Goal: Task Accomplishment & Management: Manage account settings

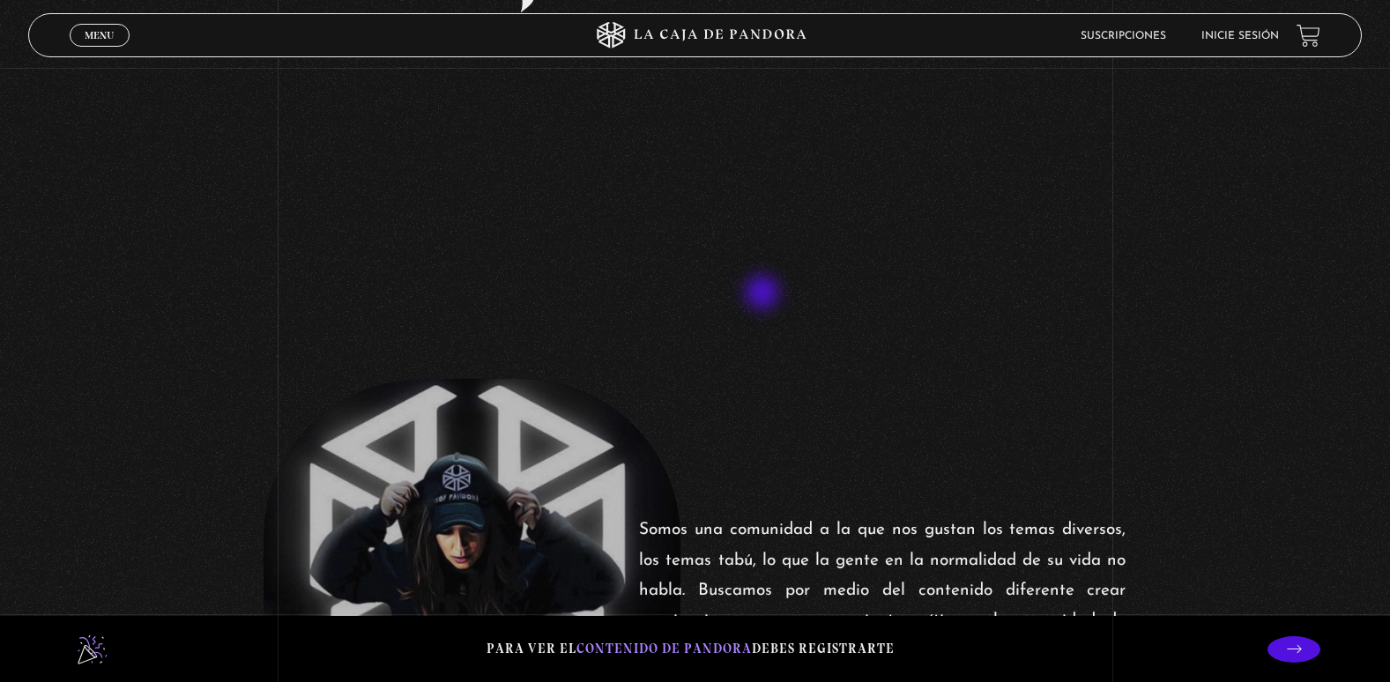
scroll to position [264, 0]
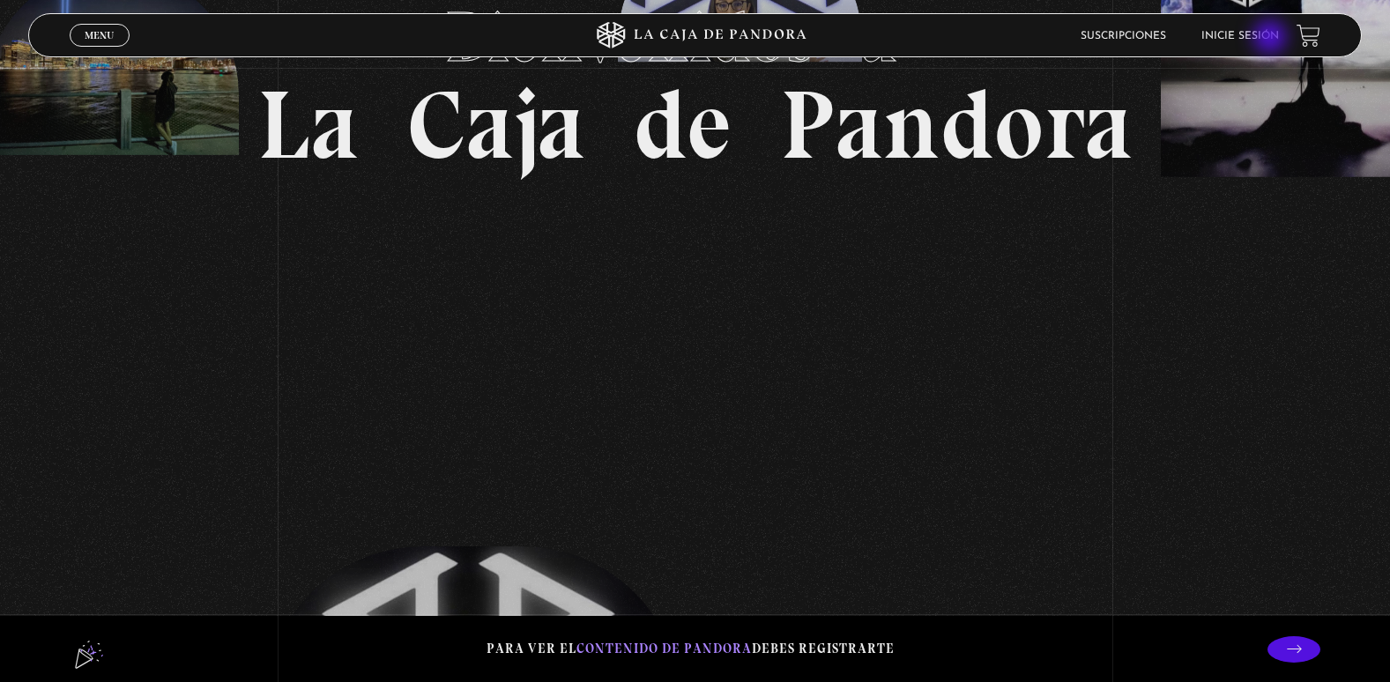
click at [1272, 39] on link "Inicie sesión" at bounding box center [1240, 36] width 78 height 11
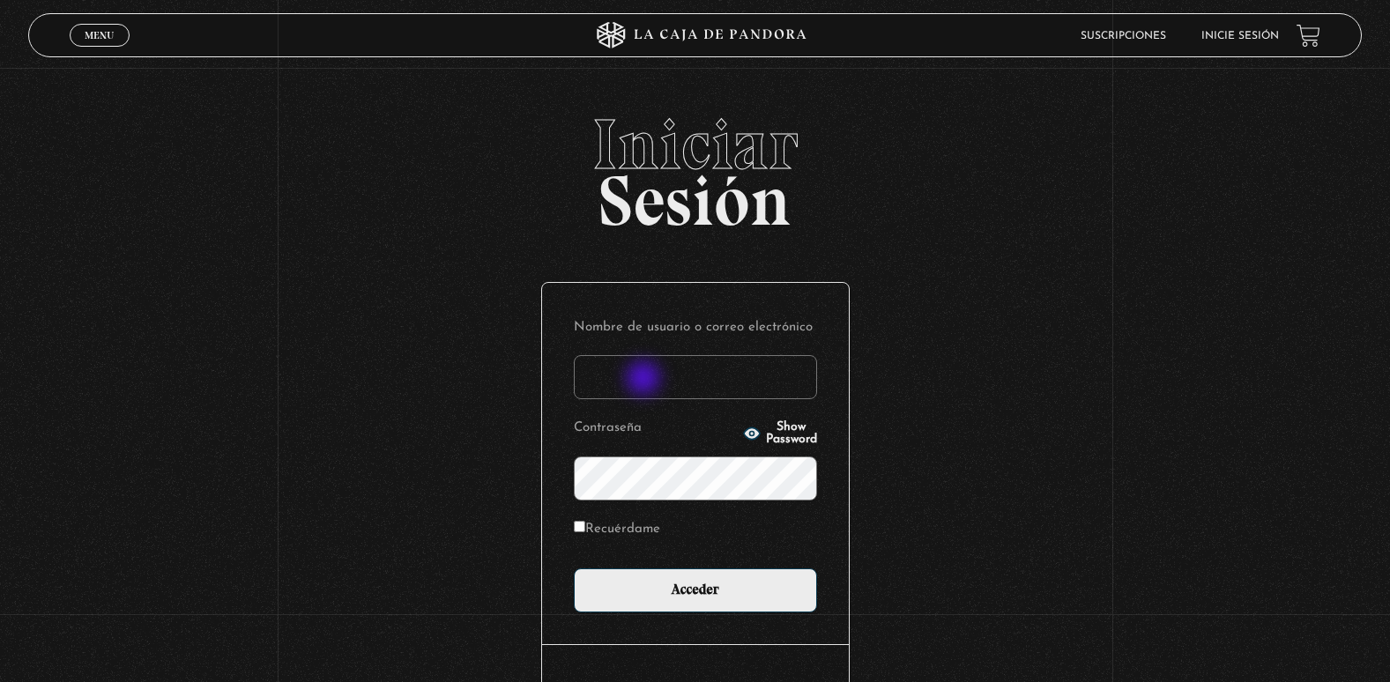
drag, startPoint x: 645, startPoint y: 380, endPoint x: 649, endPoint y: 392, distance: 12.8
click at [646, 383] on input "Nombre de usuario o correo electrónico" at bounding box center [695, 377] width 243 height 44
type input "adriana.castillo071083@gmail.com"
click at [574, 569] on input "Acceder" at bounding box center [695, 591] width 243 height 44
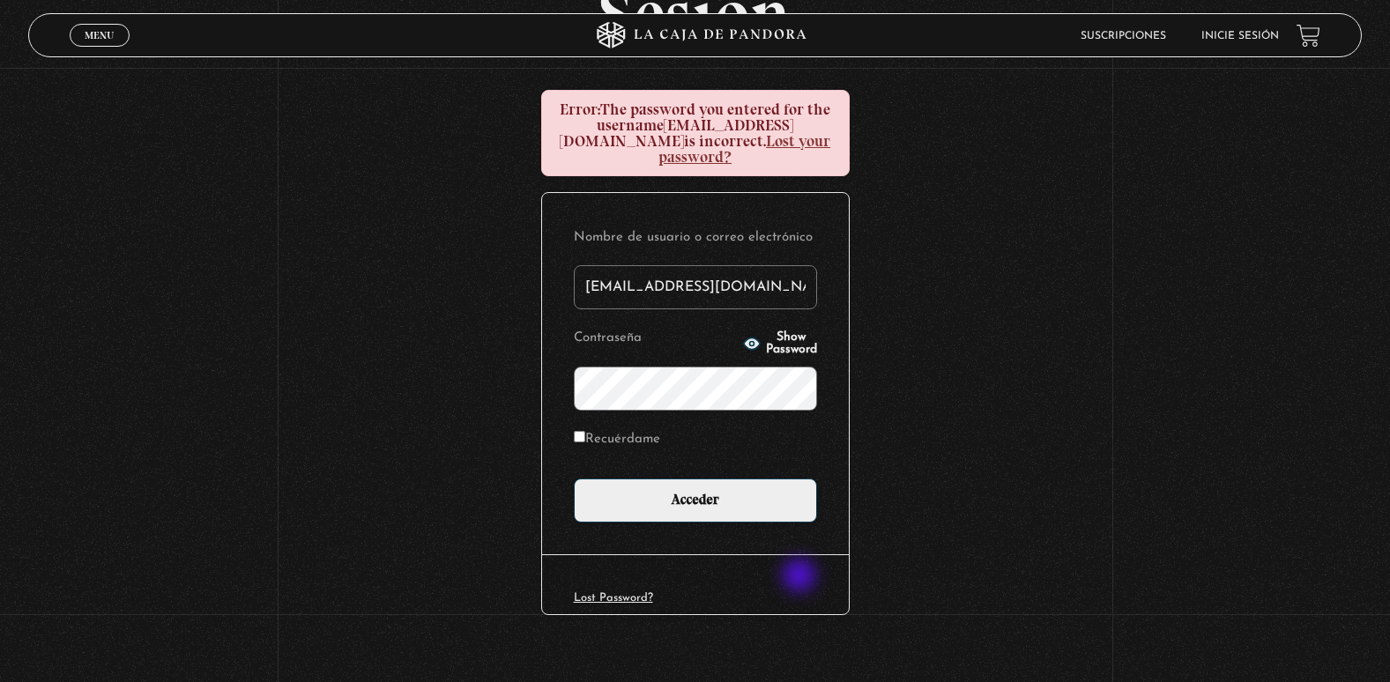
scroll to position [208, 0]
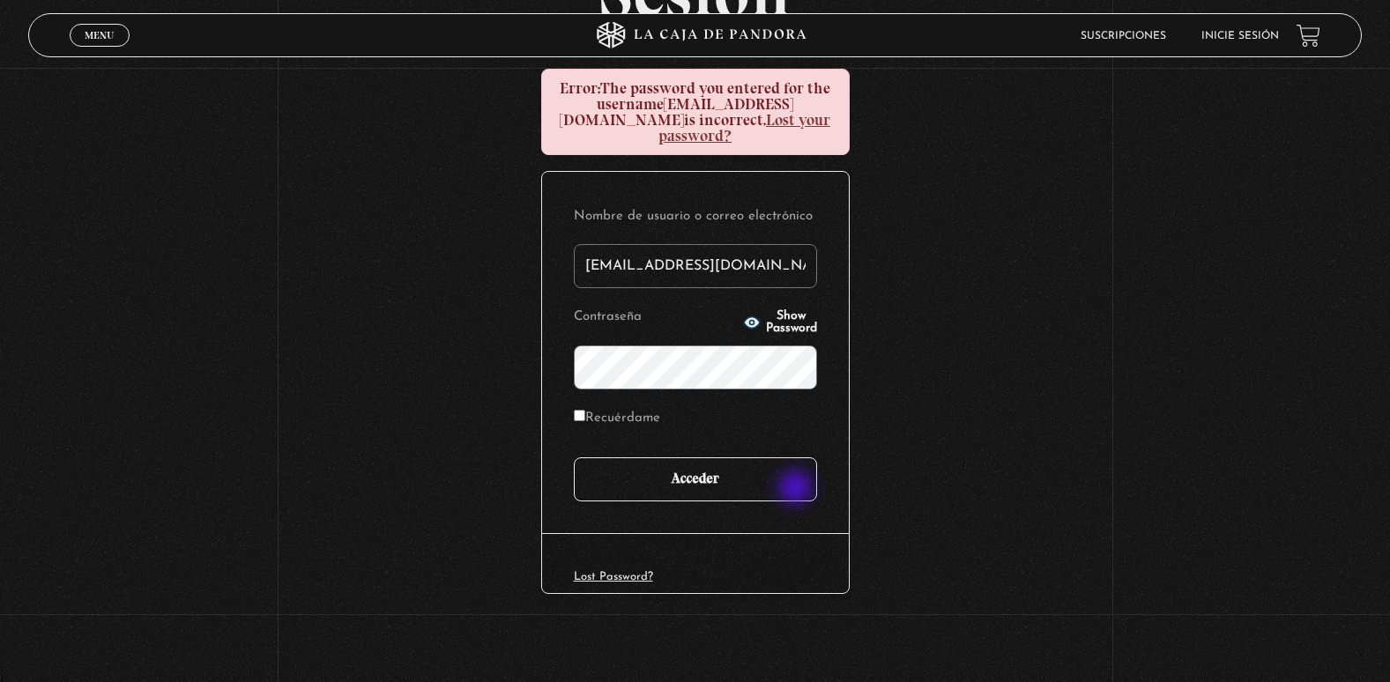
click at [795, 489] on input "Acceder" at bounding box center [695, 479] width 243 height 44
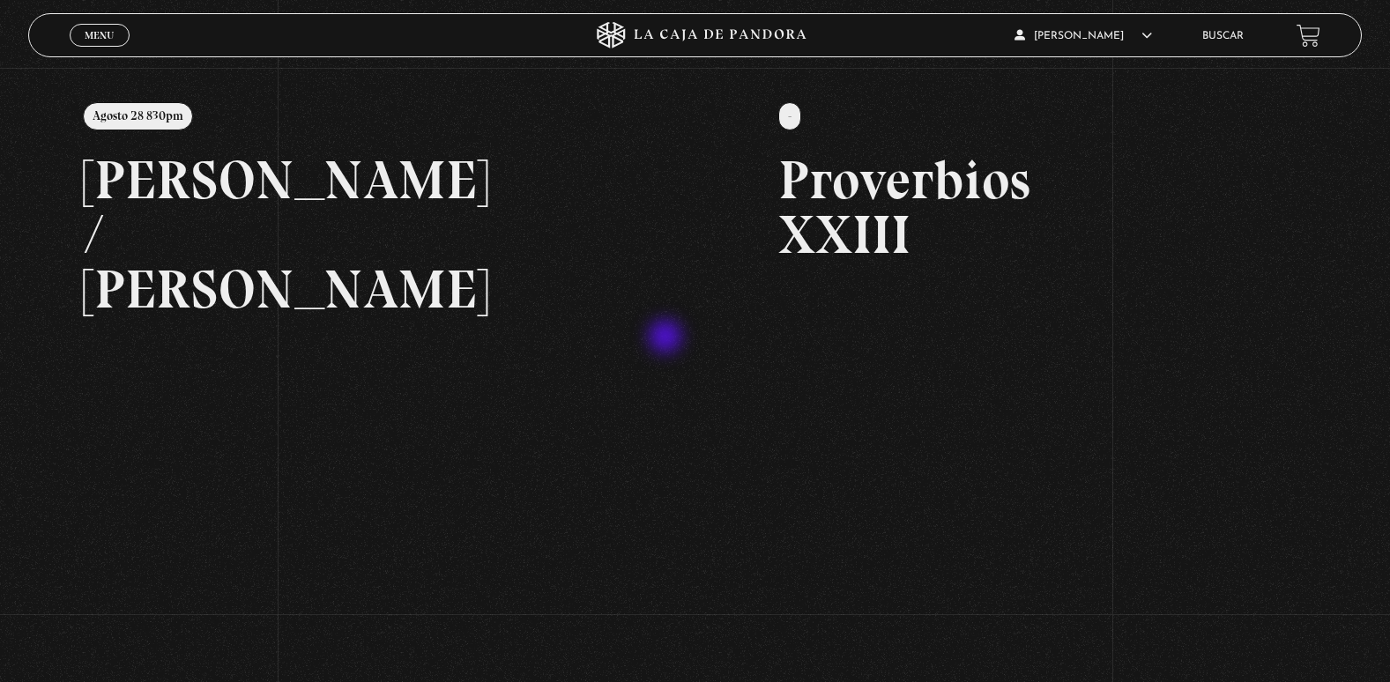
scroll to position [264, 0]
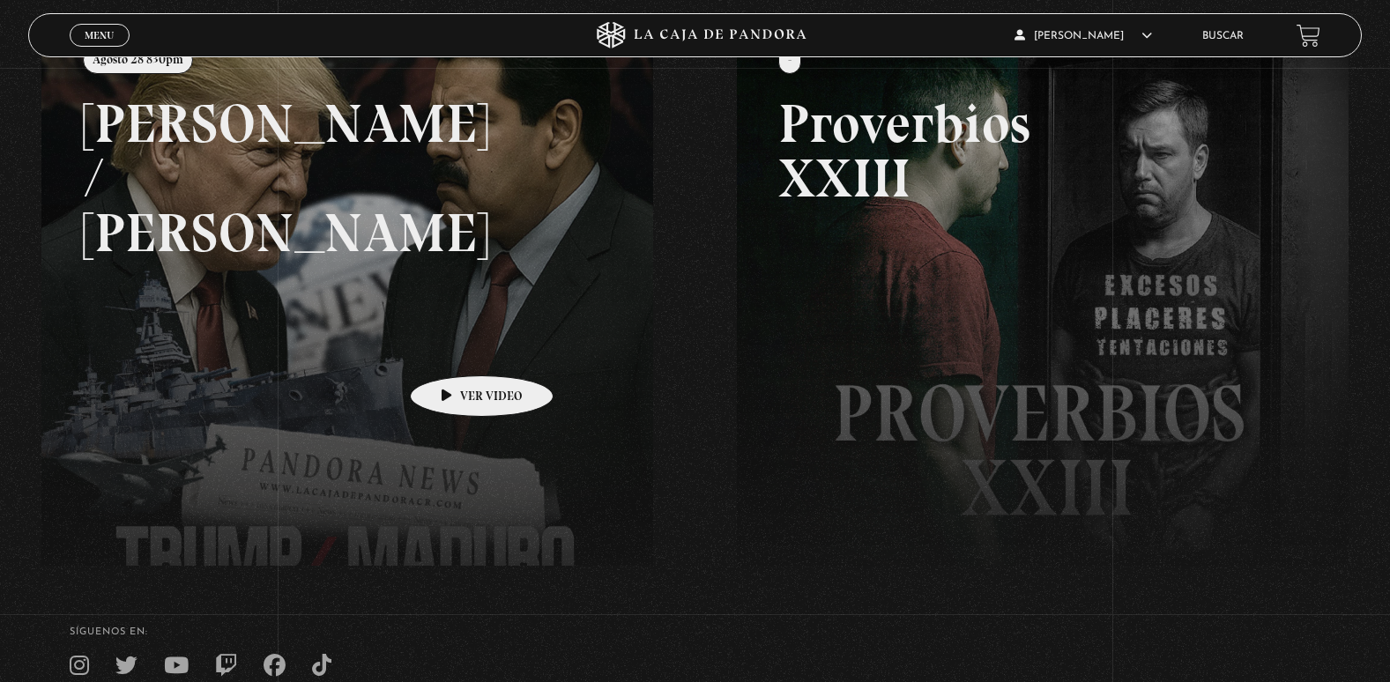
click at [454, 349] on link at bounding box center [736, 360] width 1390 height 682
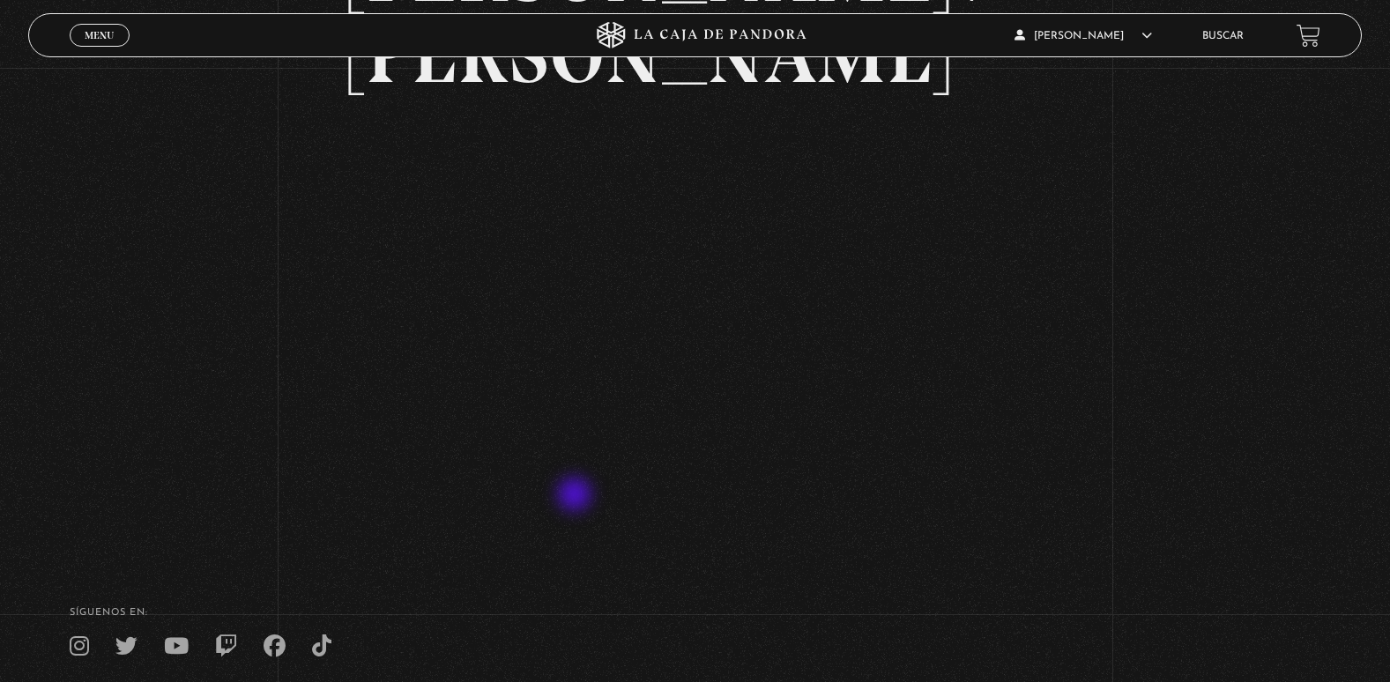
scroll to position [296, 0]
